Goal: Communication & Community: Answer question/provide support

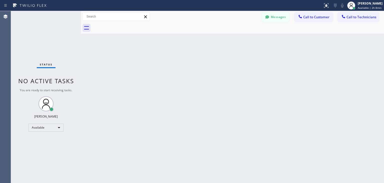
click at [274, 16] on button "Messages" at bounding box center [276, 17] width 28 height 10
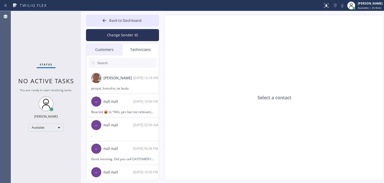
click at [120, 48] on div "Customers" at bounding box center [104, 50] width 36 height 12
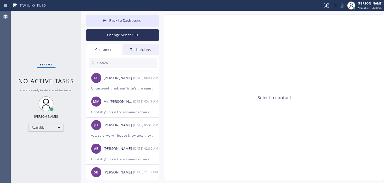
drag, startPoint x: 136, startPoint y: 68, endPoint x: 142, endPoint y: 62, distance: 8.5
click at [142, 62] on div at bounding box center [122, 62] width 73 height 15
click at [142, 62] on input "text" at bounding box center [127, 63] width 60 height 10
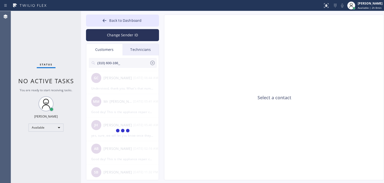
click at [142, 62] on input "(310) 600-166_" at bounding box center [123, 63] width 53 height 10
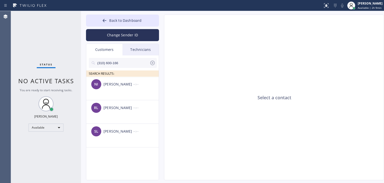
type input "(310) 600-166"
click at [123, 93] on li "NI [PERSON_NAME] --:--" at bounding box center [122, 89] width 73 height 24
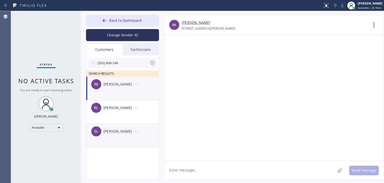
click at [109, 126] on div "SL [PERSON_NAME] --:--" at bounding box center [122, 131] width 73 height 15
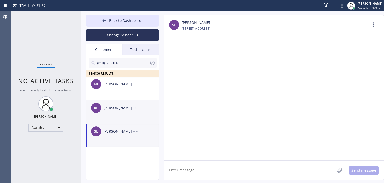
click at [137, 113] on div "[PERSON_NAME] --:--" at bounding box center [122, 107] width 73 height 15
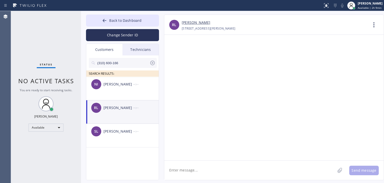
paste textarea "Good day! This is the appliance repair company you recently contacted. Unfortun…"
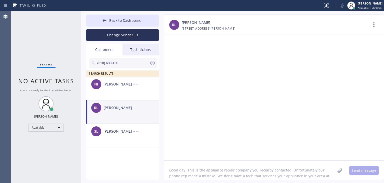
scroll to position [4, 0]
click at [245, 179] on textarea "Good day! This is the appliance repair company you recently contacted. Unfortun…" at bounding box center [249, 169] width 171 height 19
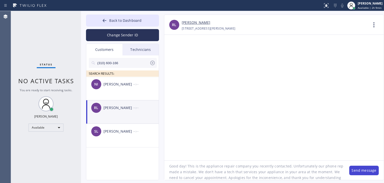
type textarea "Good day! This is the appliance repair company you recently contacted. Unfortun…"
click at [365, 171] on button "Send message" at bounding box center [365, 170] width 30 height 10
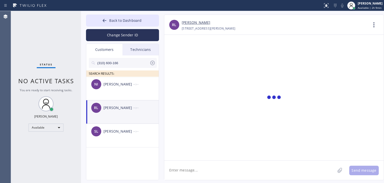
scroll to position [0, 0]
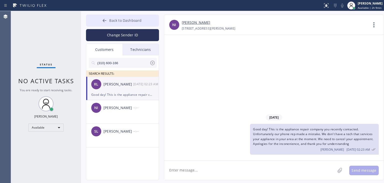
click at [132, 21] on span "Back to Dashboard" at bounding box center [125, 20] width 32 height 5
